Goal: Task Accomplishment & Management: Use online tool/utility

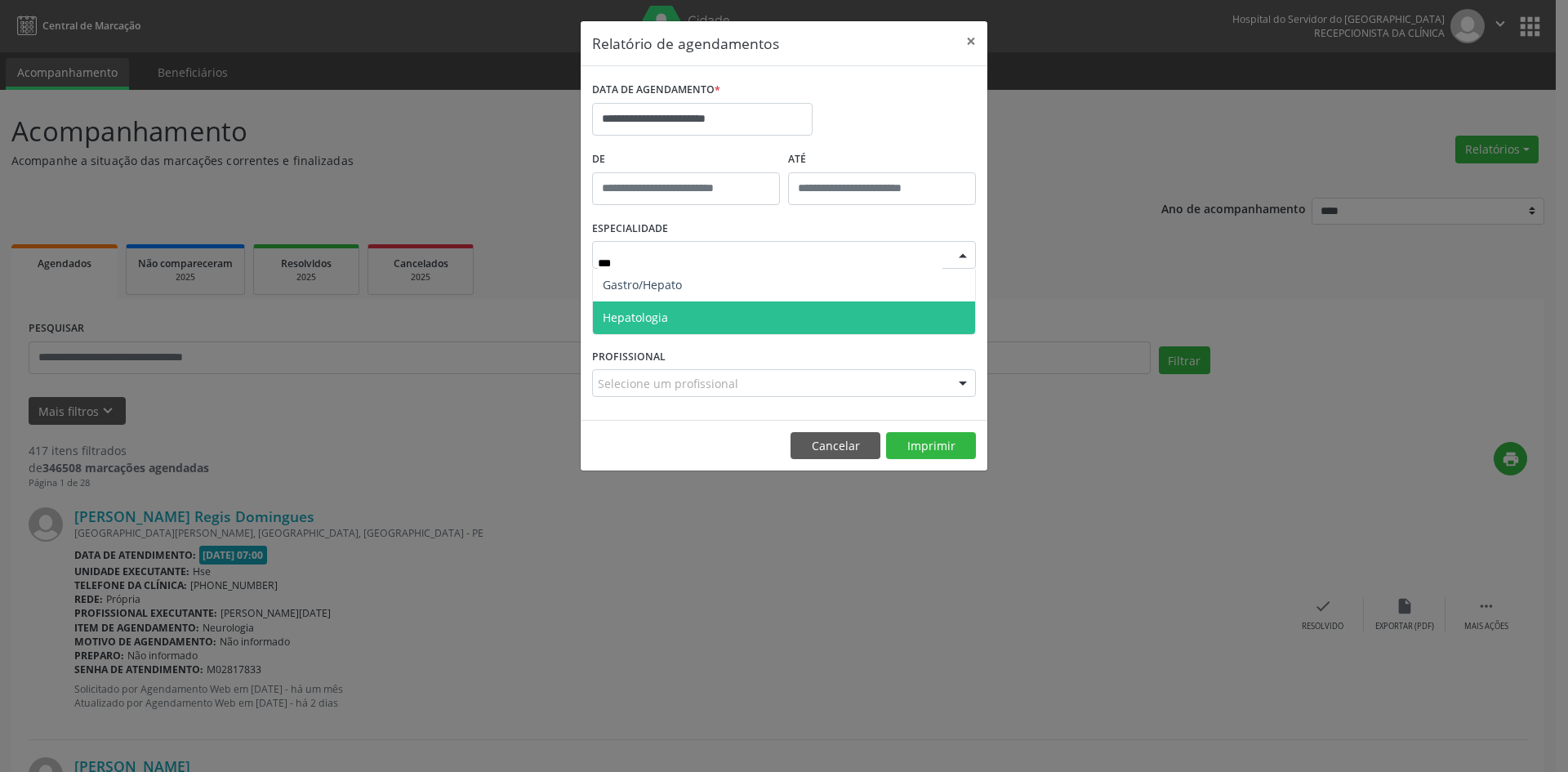
click at [737, 317] on span "Hepatologia" at bounding box center [784, 318] width 382 height 33
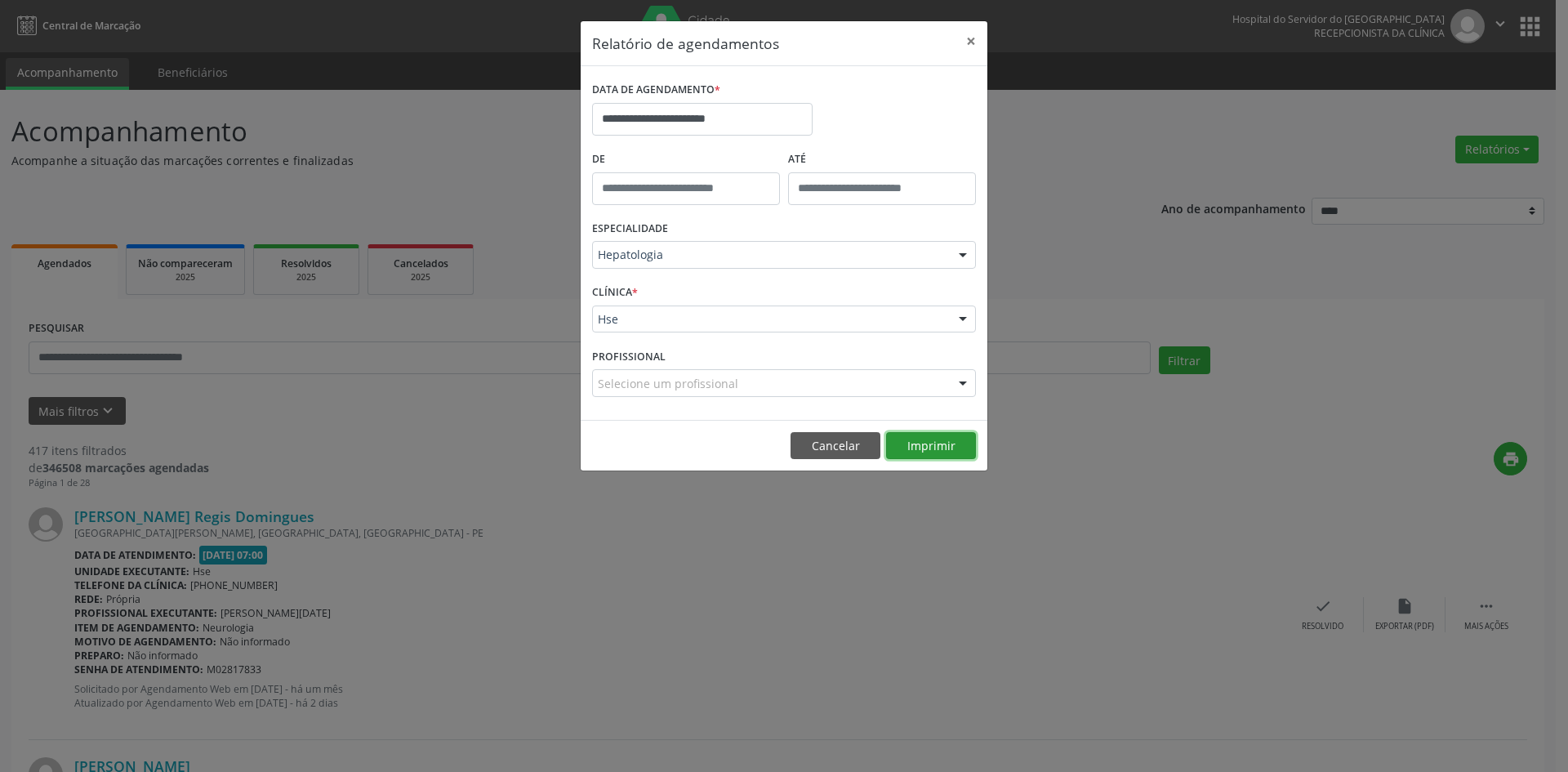
click at [921, 448] on button "Imprimir" at bounding box center [931, 446] width 90 height 28
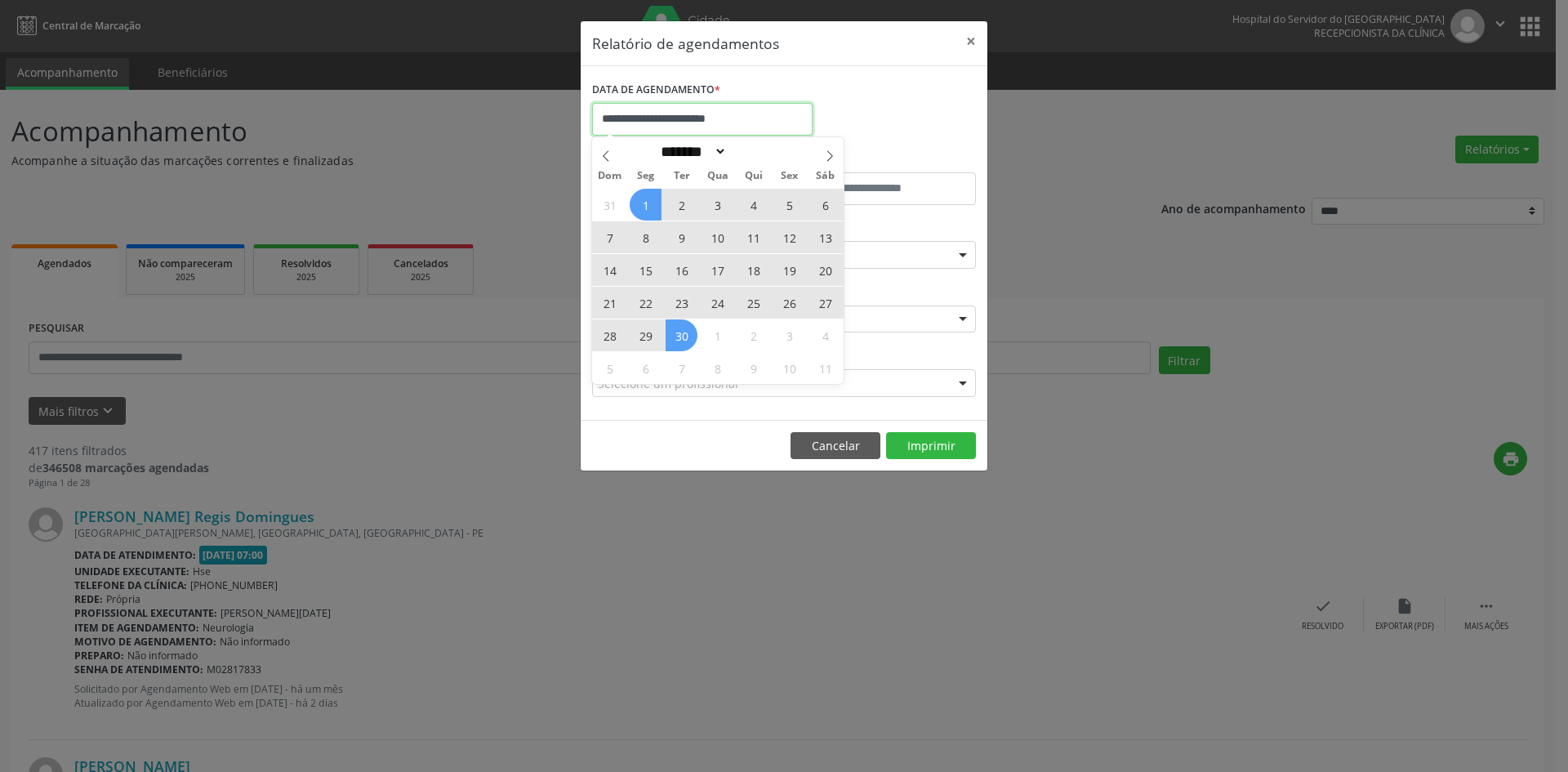
click at [643, 115] on input "**********" at bounding box center [702, 119] width 220 height 33
click at [833, 151] on icon at bounding box center [830, 156] width 11 height 11
select select "*"
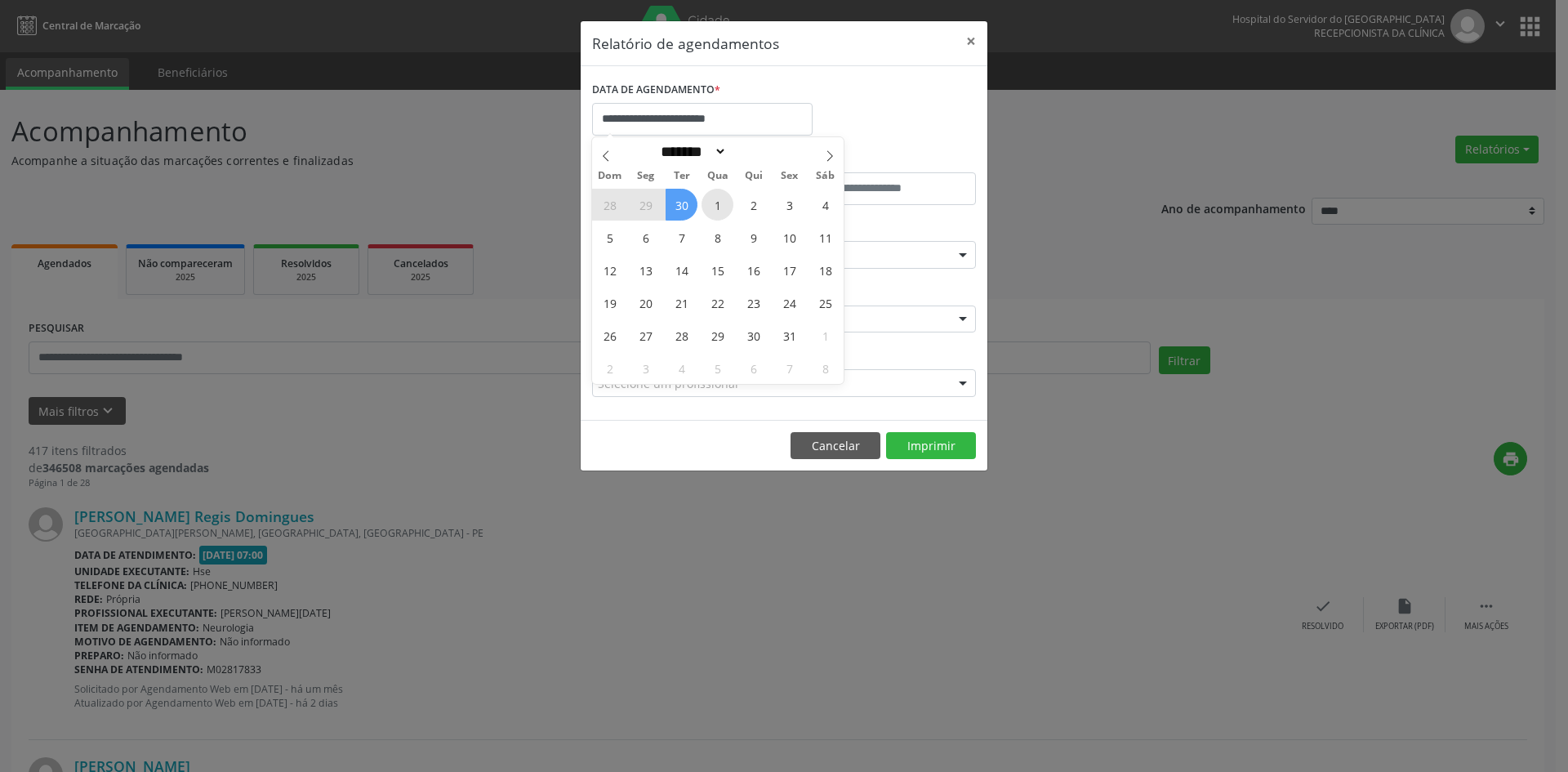
click at [717, 210] on span "1" at bounding box center [717, 204] width 32 height 32
type input "**********"
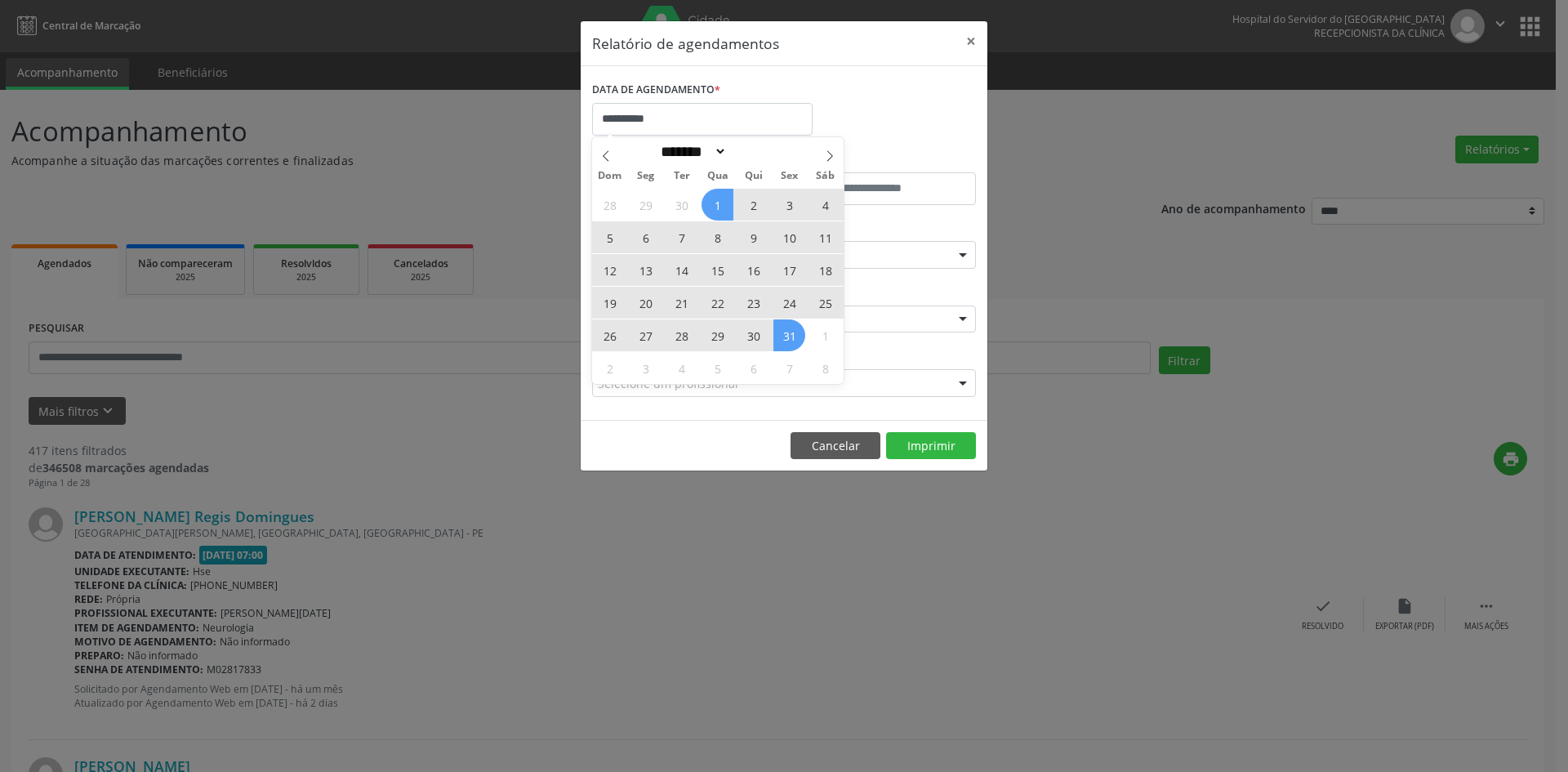
drag, startPoint x: 717, startPoint y: 210, endPoint x: 781, endPoint y: 333, distance: 138.7
click at [781, 333] on div "28 29 30 1 2 3 4 5 6 7 8 9 10 11 12 13 14 15 16 17 18 19 20 21 22 23 24 25 26 2…" at bounding box center [717, 286] width 252 height 196
click at [781, 333] on span "31" at bounding box center [790, 335] width 32 height 32
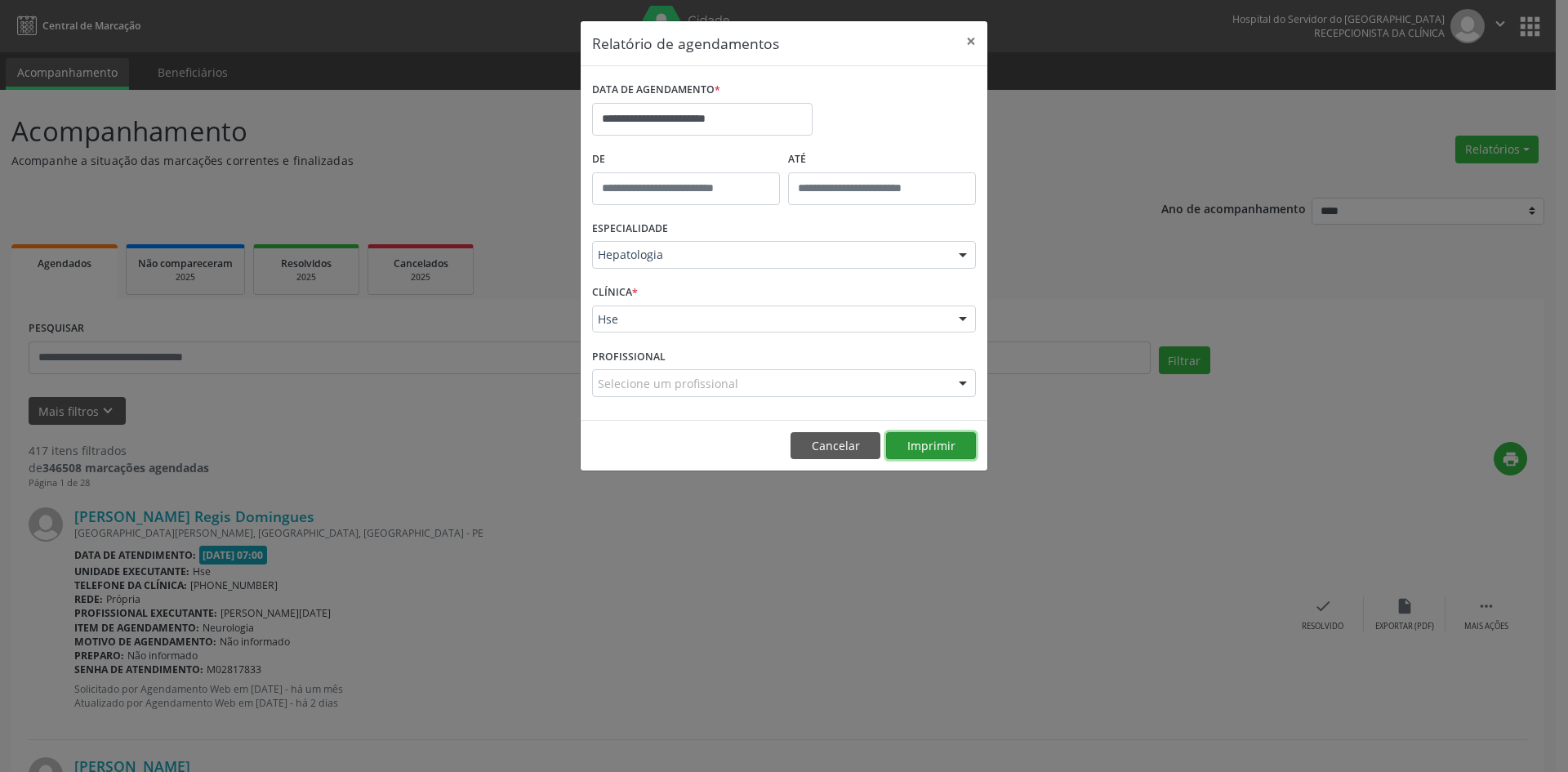
click at [916, 441] on button "Imprimir" at bounding box center [931, 446] width 90 height 28
